Goal: Contribute content: Add original content to the website for others to see

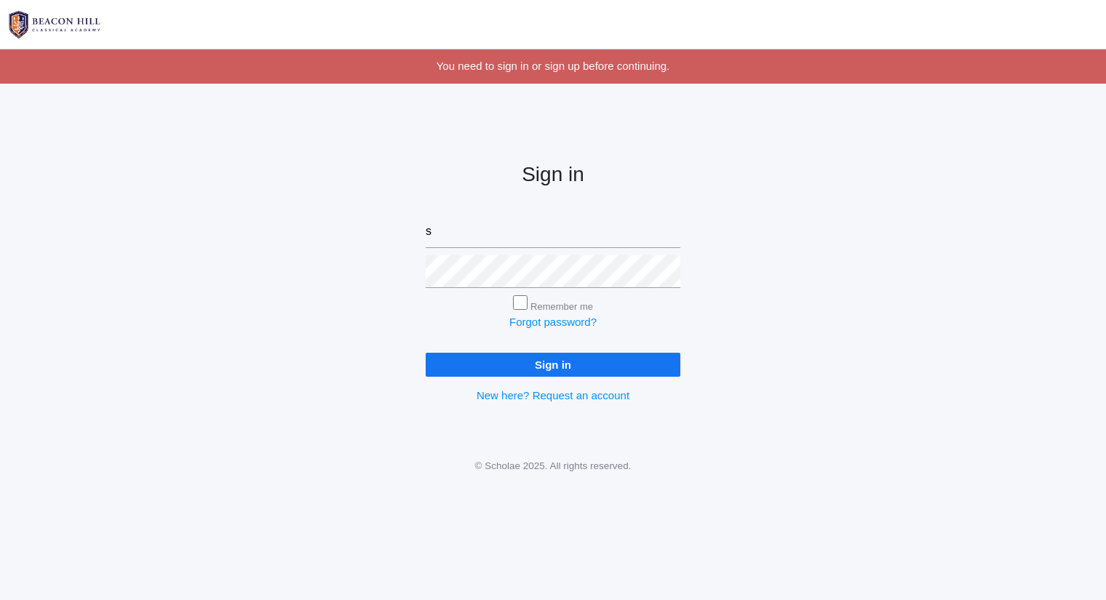
type input "[PERSON_NAME][EMAIL_ADDRESS][DOMAIN_NAME]"
click at [426, 353] on input "Sign in" at bounding box center [553, 365] width 255 height 24
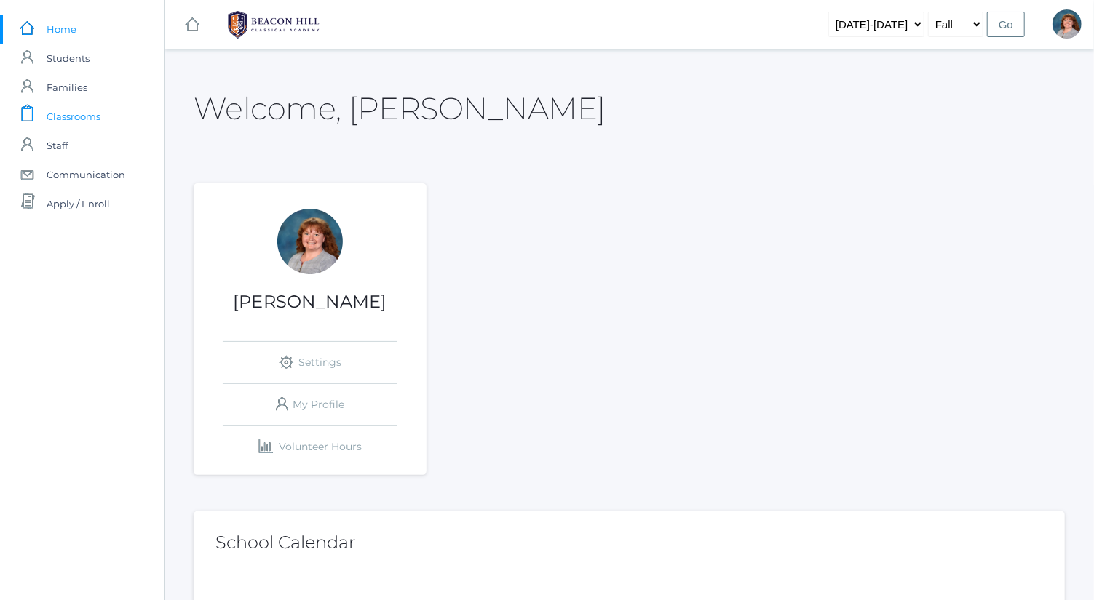
click at [116, 121] on link "icons/clipboard/plain Created with Sketch. Classrooms" at bounding box center [82, 116] width 164 height 29
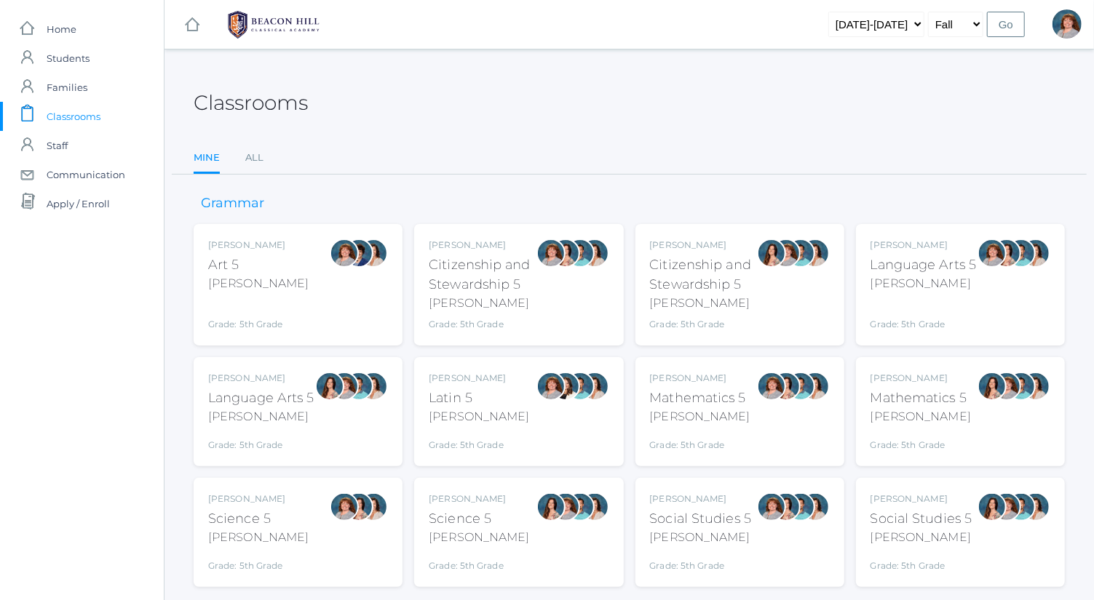
click at [947, 275] on div "Bence" at bounding box center [923, 283] width 106 height 17
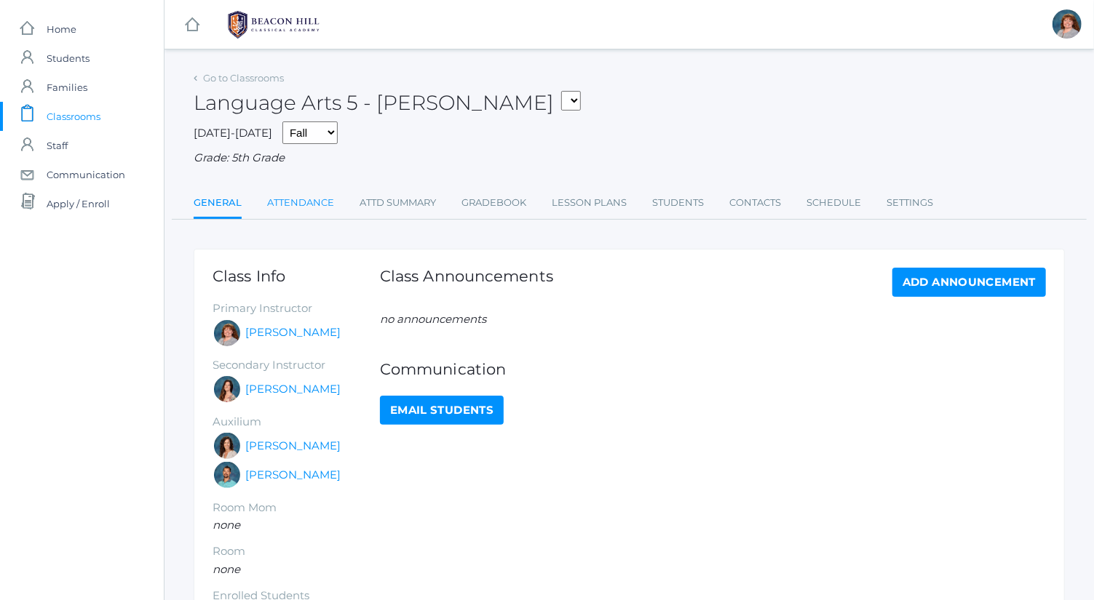
click at [327, 194] on link "Attendance" at bounding box center [300, 202] width 67 height 29
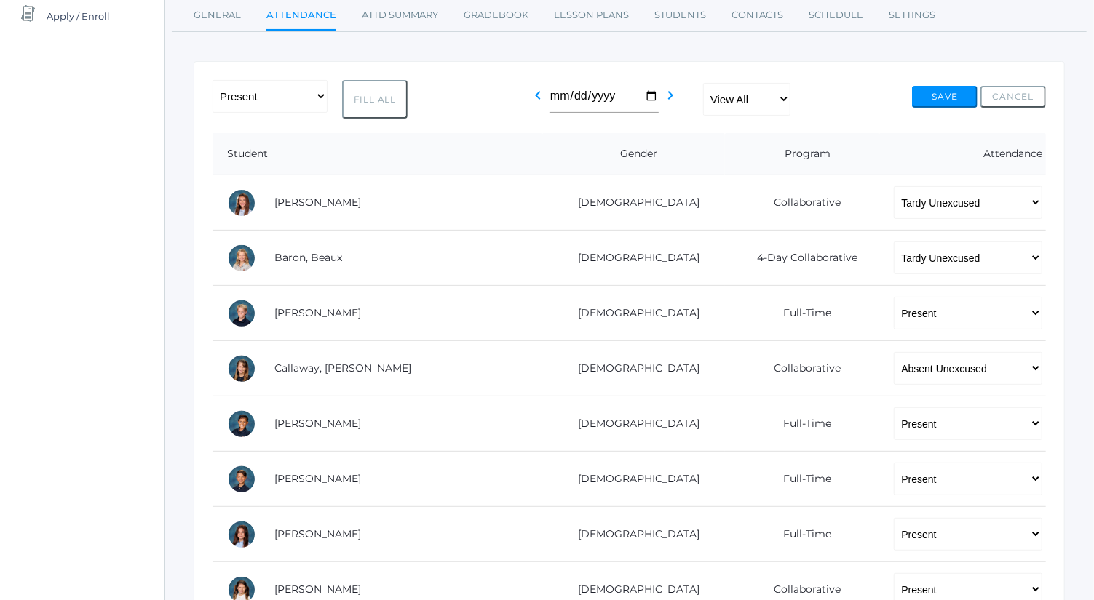
scroll to position [210, 0]
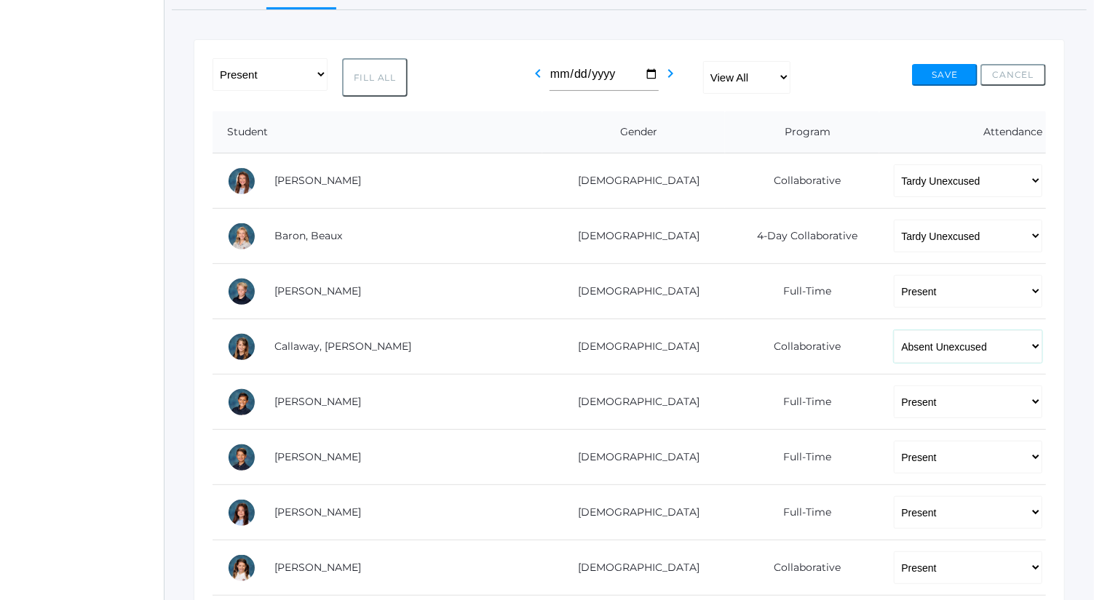
click at [893, 339] on select "-- Present Present-At-Home Tardy Excused Tardy Unexcused Absent Excused Absent …" at bounding box center [967, 346] width 148 height 33
select select "TU"
click at [893, 330] on select "-- Present Present-At-Home Tardy Excused Tardy Unexcused Absent Excused Absent …" at bounding box center [967, 346] width 148 height 33
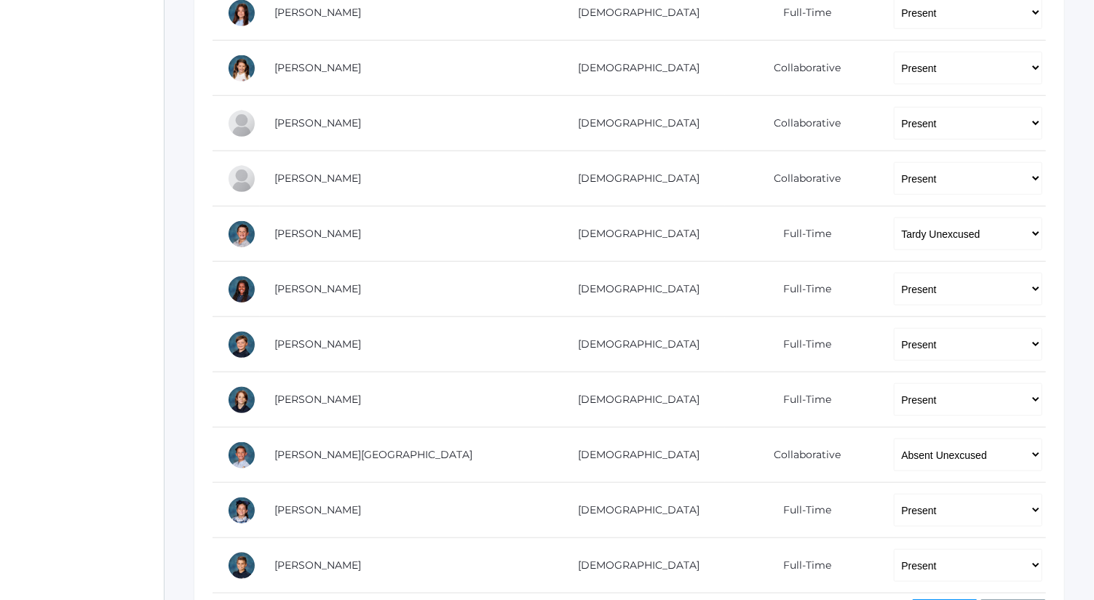
scroll to position [809, 0]
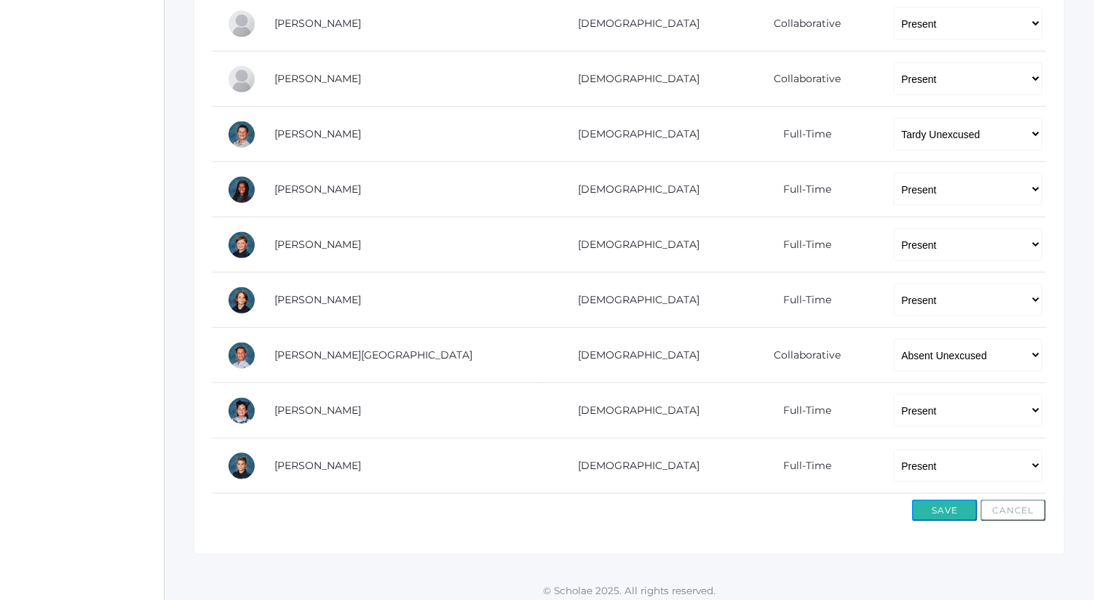
click at [935, 500] on button "Save" at bounding box center [944, 511] width 65 height 22
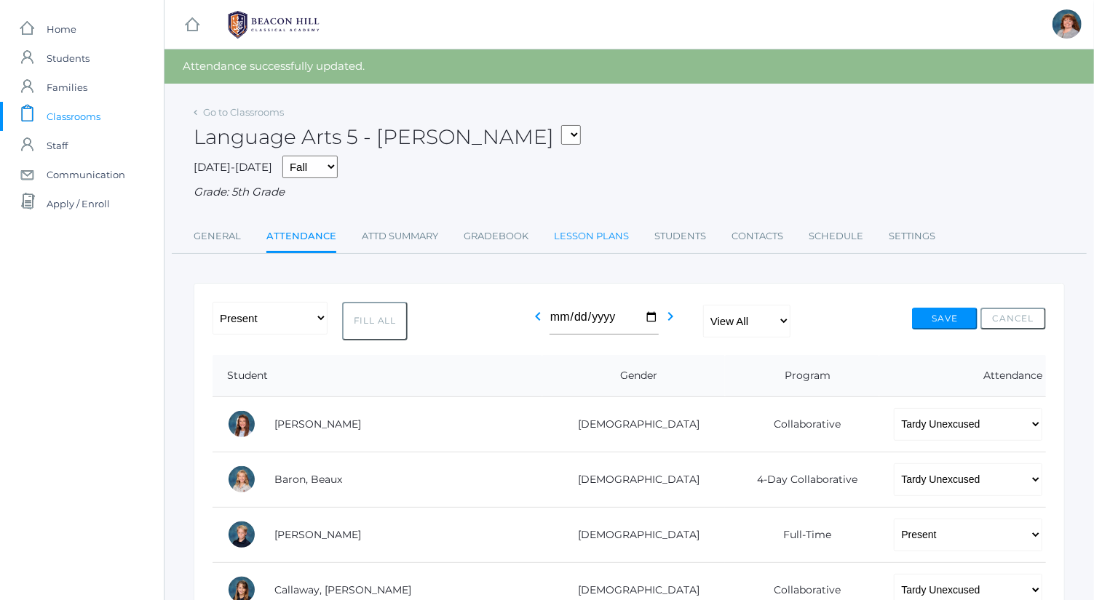
click at [582, 234] on link "Lesson Plans" at bounding box center [591, 236] width 75 height 29
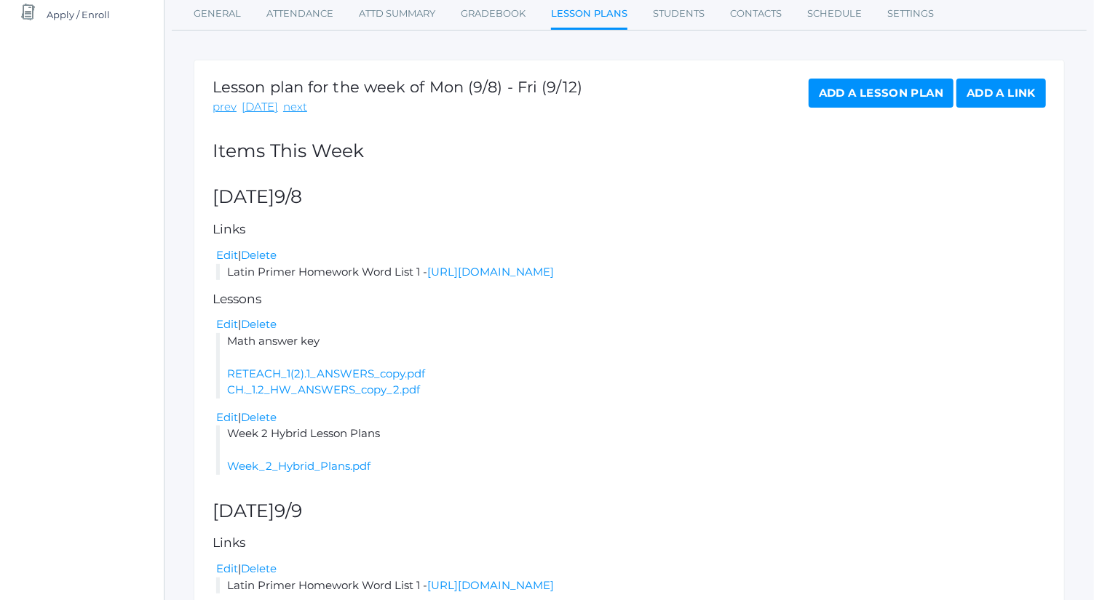
scroll to position [188, 0]
click at [903, 92] on link "Add a Lesson Plan" at bounding box center [880, 94] width 145 height 29
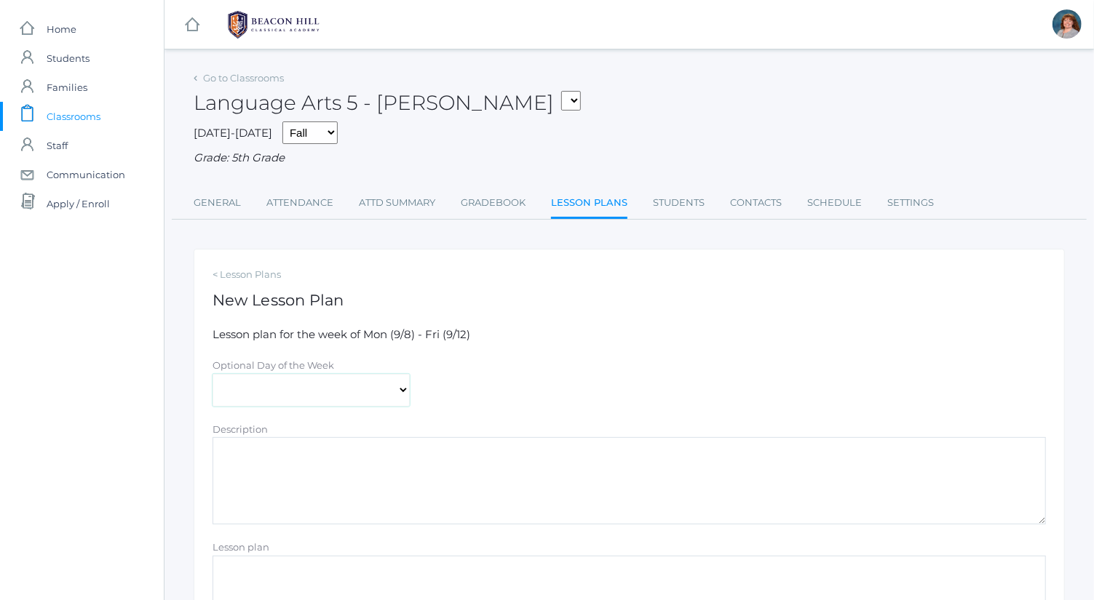
click at [347, 399] on select "Monday Tuesday Wednesday Thursday Friday" at bounding box center [310, 390] width 197 height 33
select select "2025-09-12"
click at [212, 374] on select "Monday Tuesday Wednesday Thursday Friday" at bounding box center [310, 390] width 197 height 33
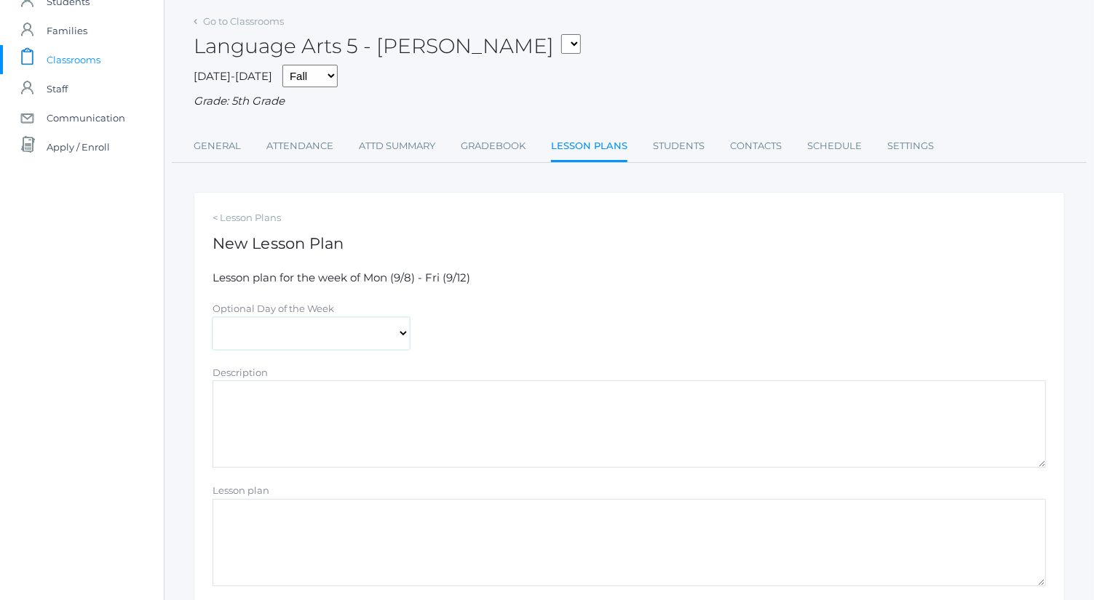
scroll to position [58, 0]
click at [364, 421] on textarea "Description" at bounding box center [628, 422] width 833 height 87
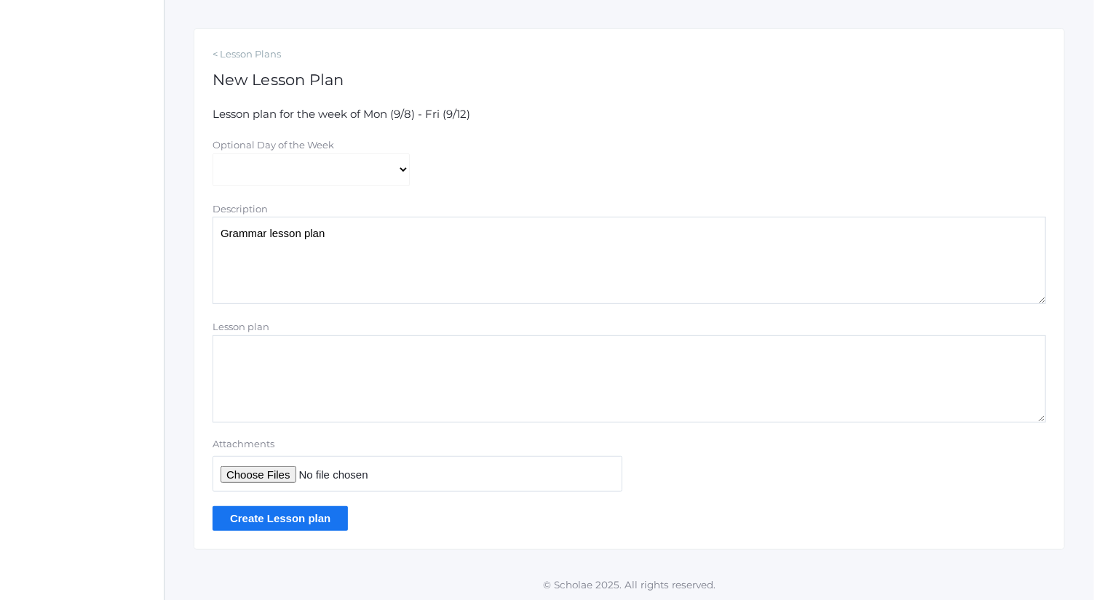
type textarea "Grammar lesson plan"
click at [279, 466] on input "Attachments" at bounding box center [417, 474] width 410 height 36
type input "C:\fakepath\Lesson 8_ Diagramming Sentence Skeletons.docx"
click at [329, 519] on input "Create Lesson plan" at bounding box center [279, 518] width 135 height 24
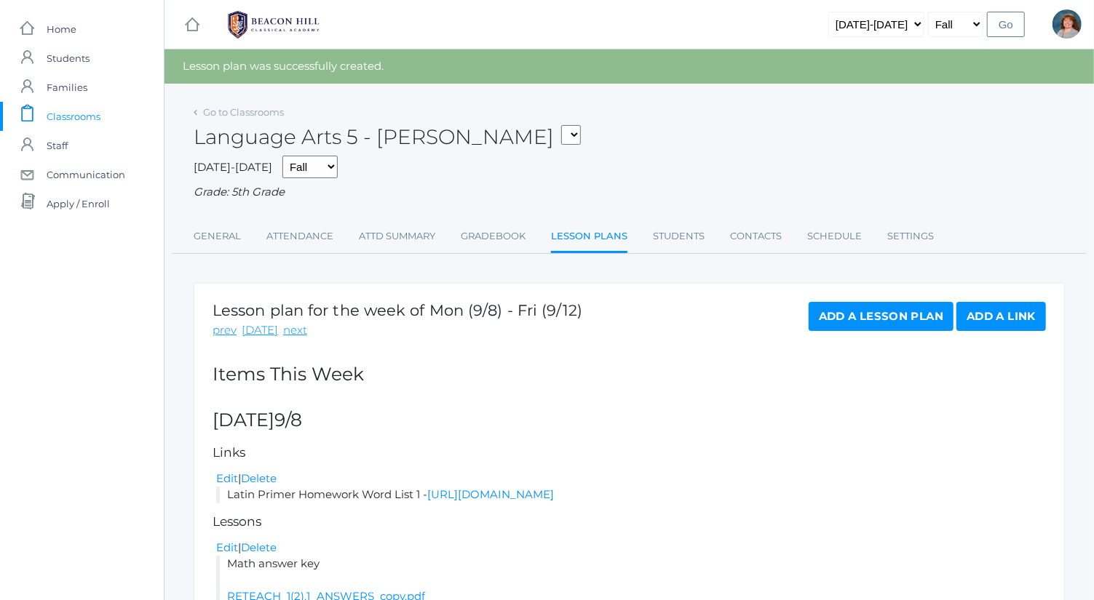
drag, startPoint x: 0, startPoint y: 0, endPoint x: 225, endPoint y: 118, distance: 253.8
click at [225, 118] on div "Go to Classrooms" at bounding box center [239, 112] width 90 height 15
click at [223, 108] on link "Go to Classrooms" at bounding box center [243, 112] width 81 height 12
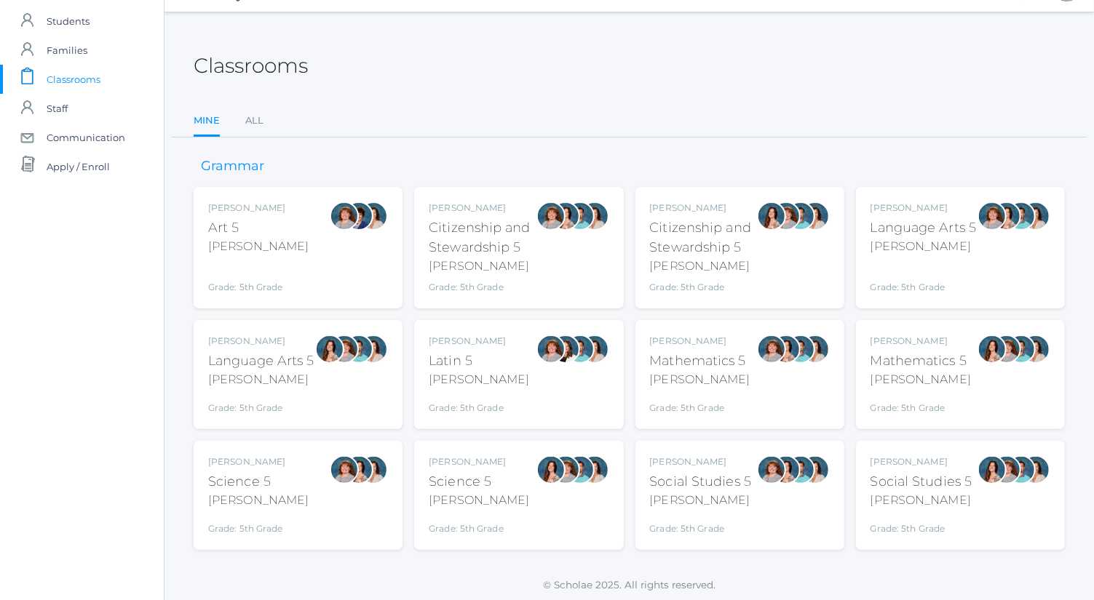
scroll to position [38, 0]
click at [306, 365] on div "Language Arts 5" at bounding box center [261, 361] width 106 height 20
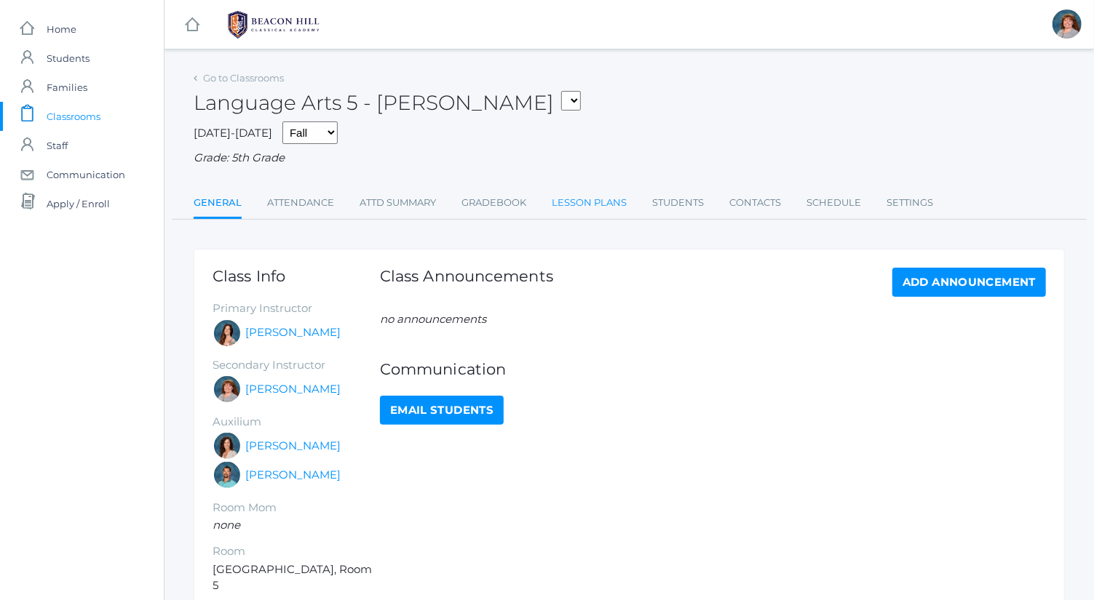
click at [568, 197] on link "Lesson Plans" at bounding box center [588, 202] width 75 height 29
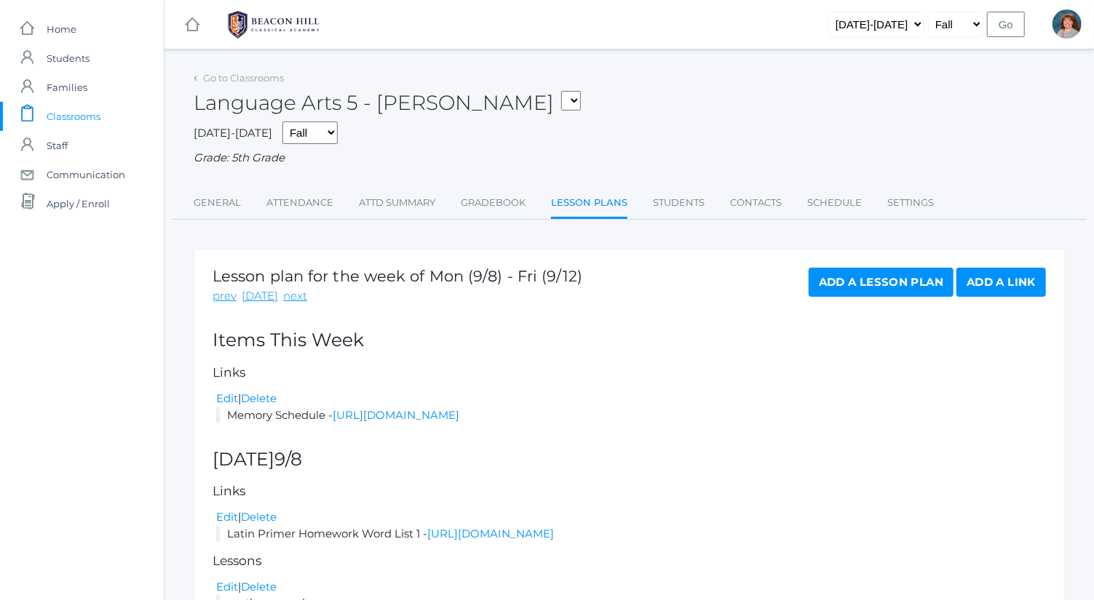
click at [893, 284] on link "Add a Lesson Plan" at bounding box center [880, 282] width 145 height 29
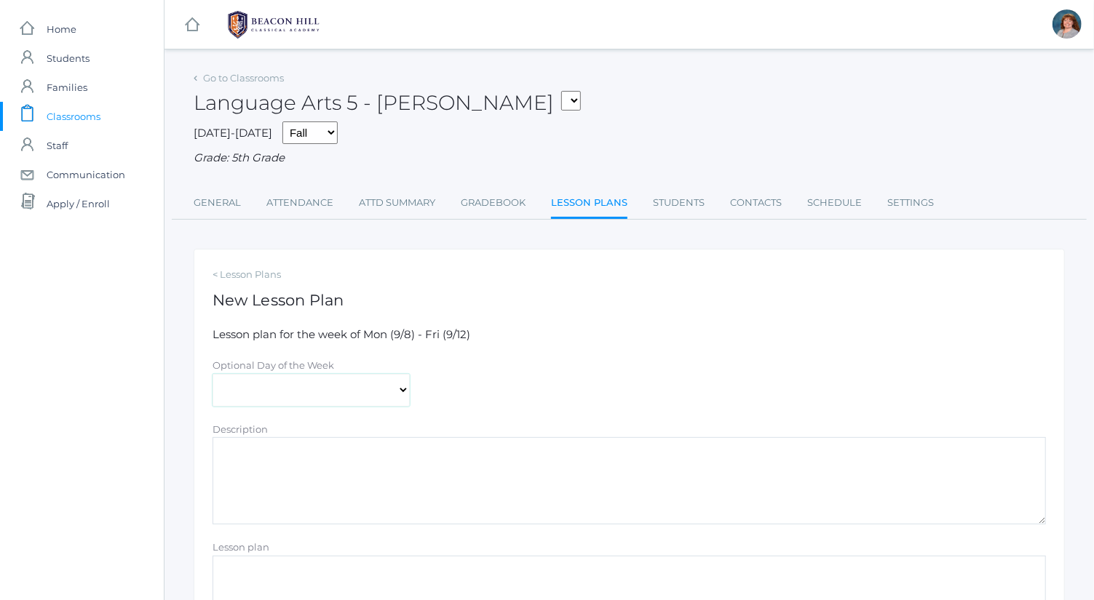
click at [339, 394] on select "Monday Tuesday Wednesday Thursday Friday" at bounding box center [310, 390] width 197 height 33
select select "2025-09-12"
click at [212, 374] on select "Monday Tuesday Wednesday Thursday Friday" at bounding box center [310, 390] width 197 height 33
click at [367, 507] on textarea "Description" at bounding box center [628, 480] width 833 height 87
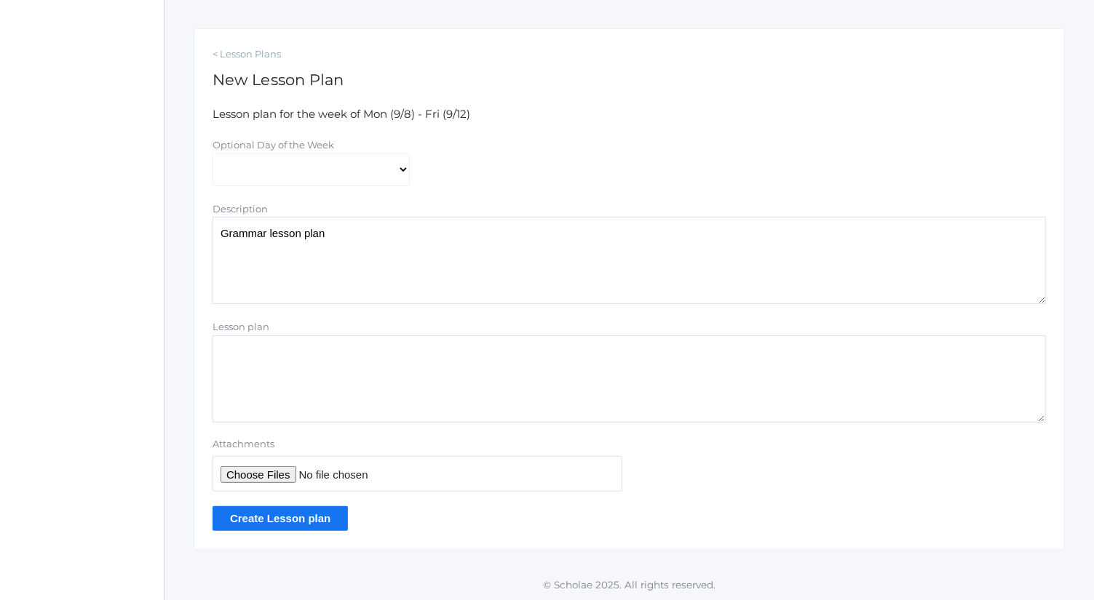
type textarea "Grammar lesson plan"
click at [275, 472] on input "Attachments" at bounding box center [417, 474] width 410 height 36
type input "C:\fakepath\Lesson 8_ Diagramming Sentence Skeletons.docx"
click at [306, 528] on input "Create Lesson plan" at bounding box center [279, 518] width 135 height 24
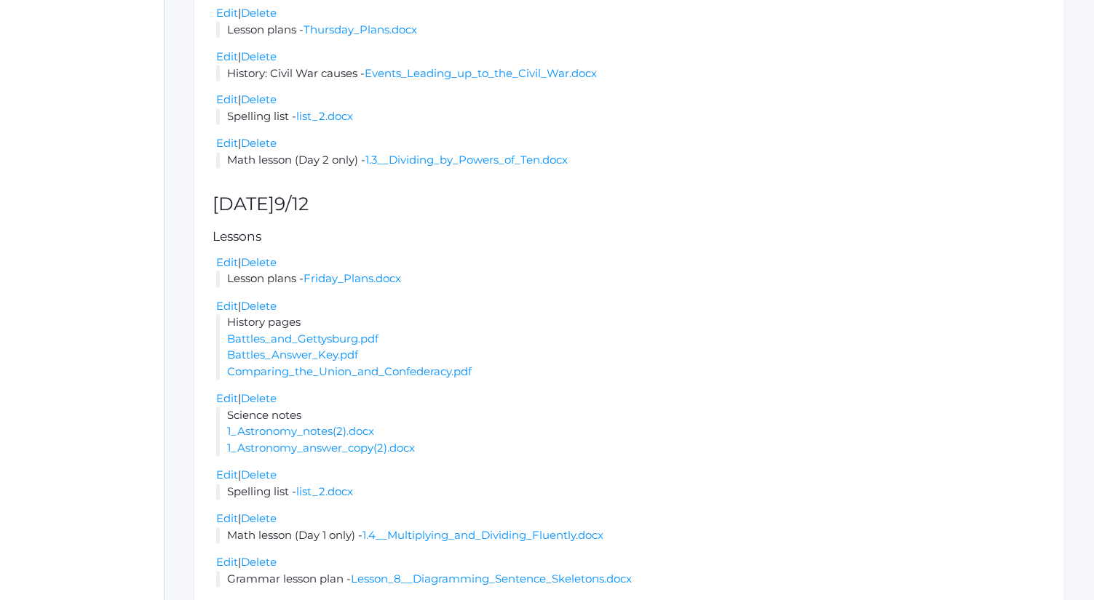
scroll to position [1638, 0]
